Goal: Transaction & Acquisition: Purchase product/service

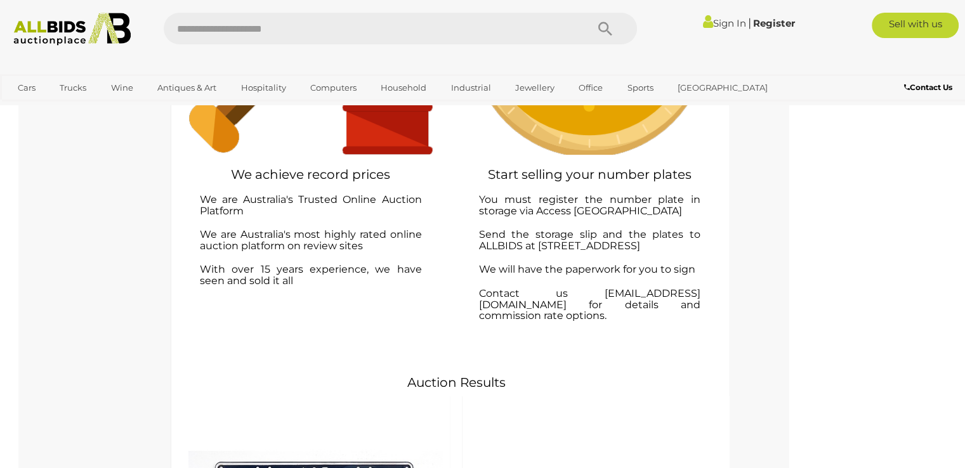
scroll to position [444, 0]
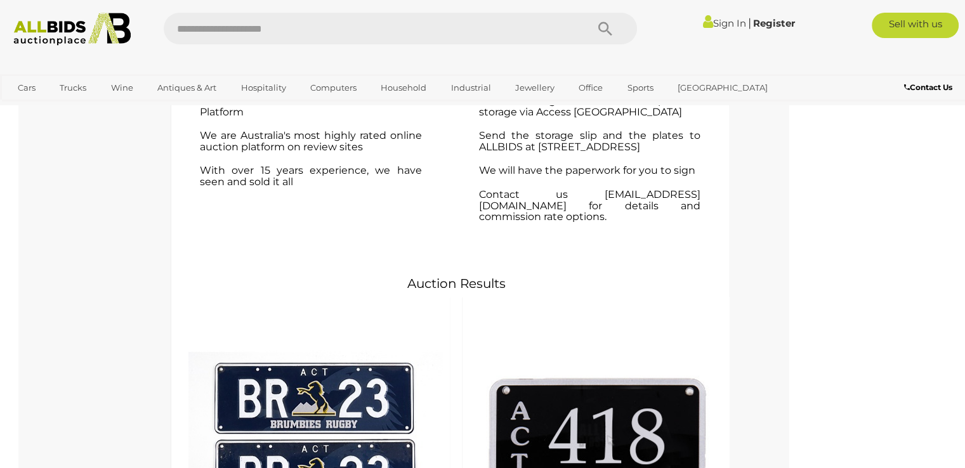
drag, startPoint x: 642, startPoint y: 340, endPoint x: 534, endPoint y: 308, distance: 113.2
click at [534, 308] on div "ACT Number Plate 418 $37,125 Inc BP" at bounding box center [597, 450] width 256 height 295
click at [91, 289] on div at bounding box center [92, 204] width 146 height 194
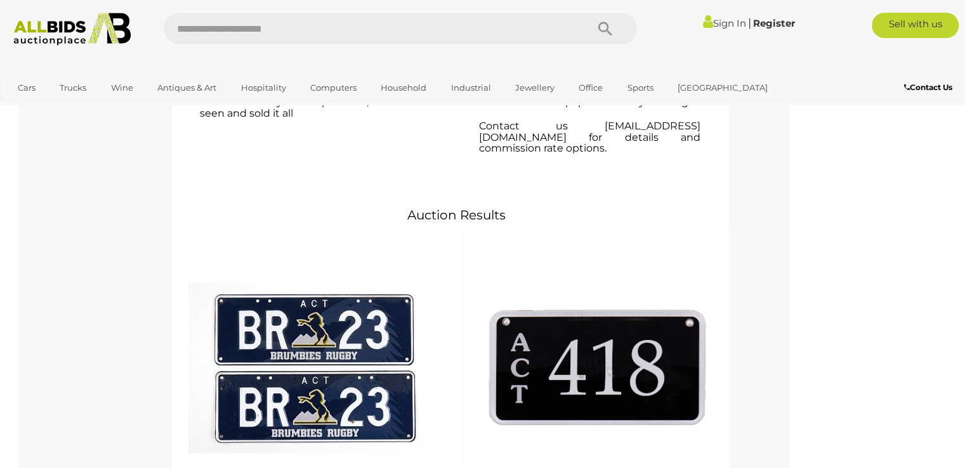
scroll to position [635, 0]
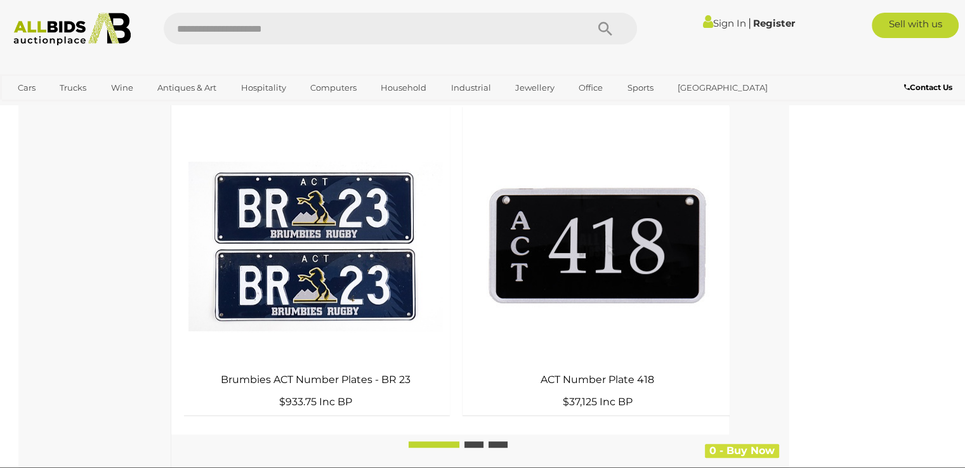
click at [481, 442] on li at bounding box center [474, 445] width 19 height 6
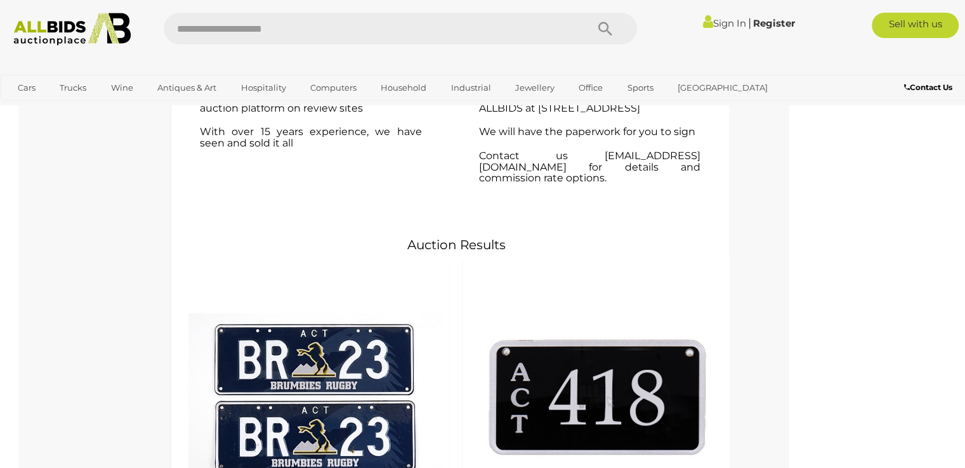
scroll to position [571, 0]
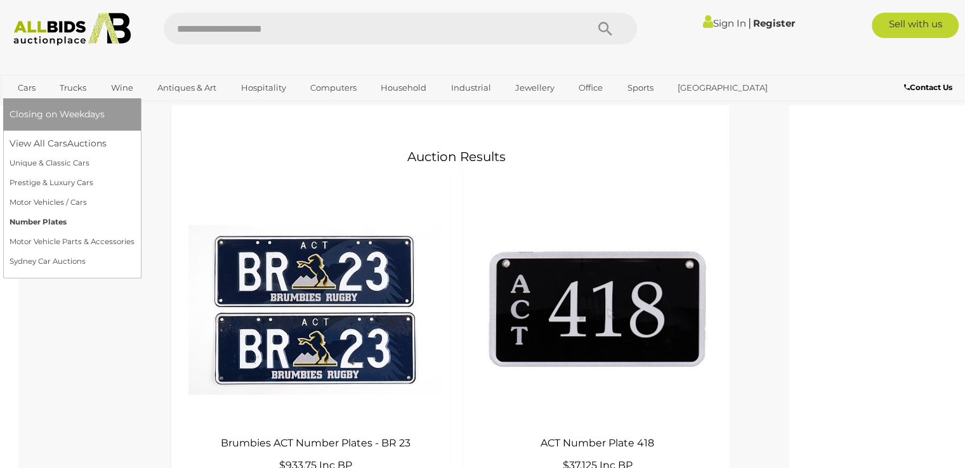
click at [33, 220] on link "Number Plates" at bounding box center [72, 223] width 125 height 20
